Goal: Complete application form

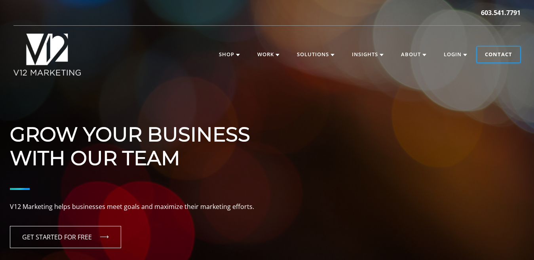
click at [498, 57] on link "Contact" at bounding box center [498, 55] width 43 height 16
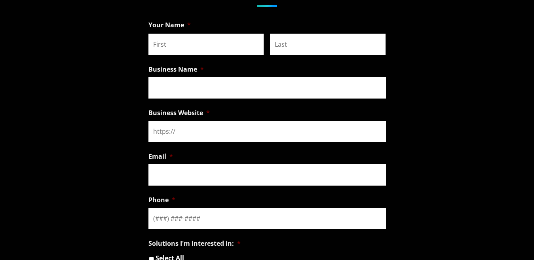
scroll to position [637, 0]
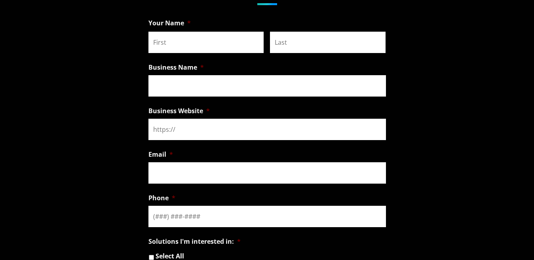
click at [164, 86] on input "Business Name *" at bounding box center [268, 85] width 238 height 21
type input "Sheyres Ventures"
type input "Shelly"
type input "Minter"
type input "Sheyres Ventures"
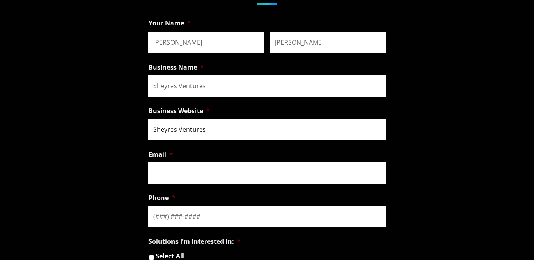
type input "Shellyminter12@outlook.com"
type input "(817) 918-0433"
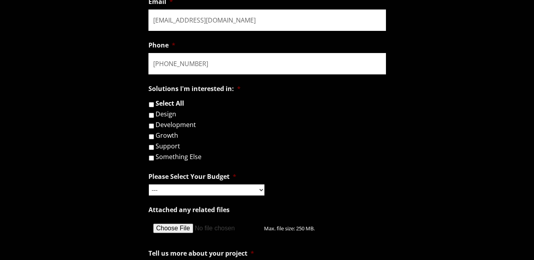
scroll to position [800, 0]
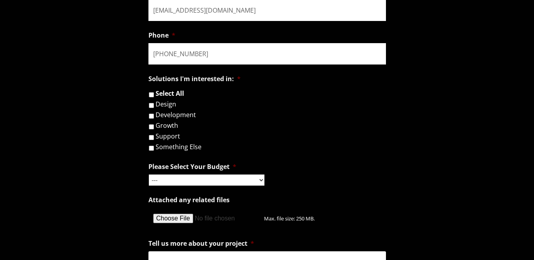
click at [184, 114] on label "Development" at bounding box center [176, 115] width 40 height 6
click at [154, 114] on input "Development" at bounding box center [151, 116] width 5 height 5
checkbox input "true"
drag, startPoint x: 208, startPoint y: 178, endPoint x: 208, endPoint y: 182, distance: 4.4
click at [208, 178] on select "--- Hourly Support: $100 / Hour Less than $1,000 $1,000 - $5,000 $5,000 - $20,0…" at bounding box center [207, 180] width 116 height 11
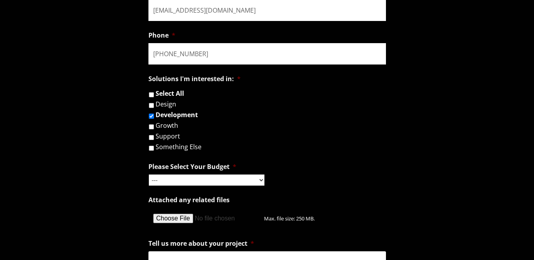
select select "$5,000 - $20,000"
click at [149, 175] on select "--- Hourly Support: $100 / Hour Less than $1,000 $1,000 - $5,000 $5,000 - $20,0…" at bounding box center [207, 180] width 116 height 11
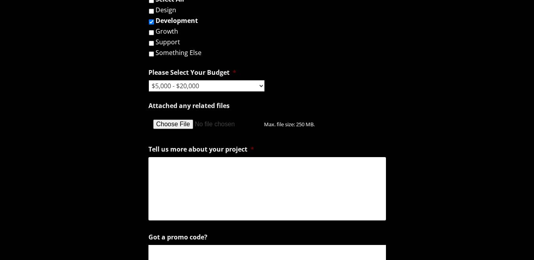
scroll to position [952, 0]
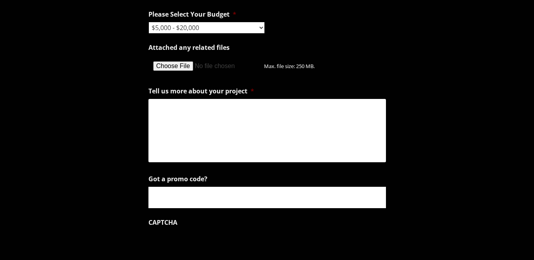
click at [203, 134] on textarea "Tell us more about your project *" at bounding box center [268, 130] width 238 height 63
paste textarea "I need website for my new business"
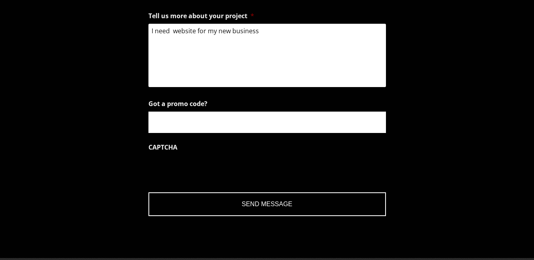
scroll to position [1035, 0]
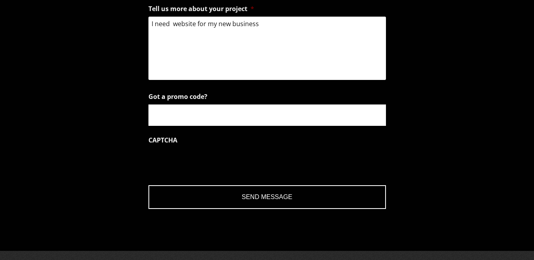
type textarea "I need website for my new business"
click at [233, 195] on input "Send Message" at bounding box center [268, 197] width 238 height 24
